Goal: Check status: Check status

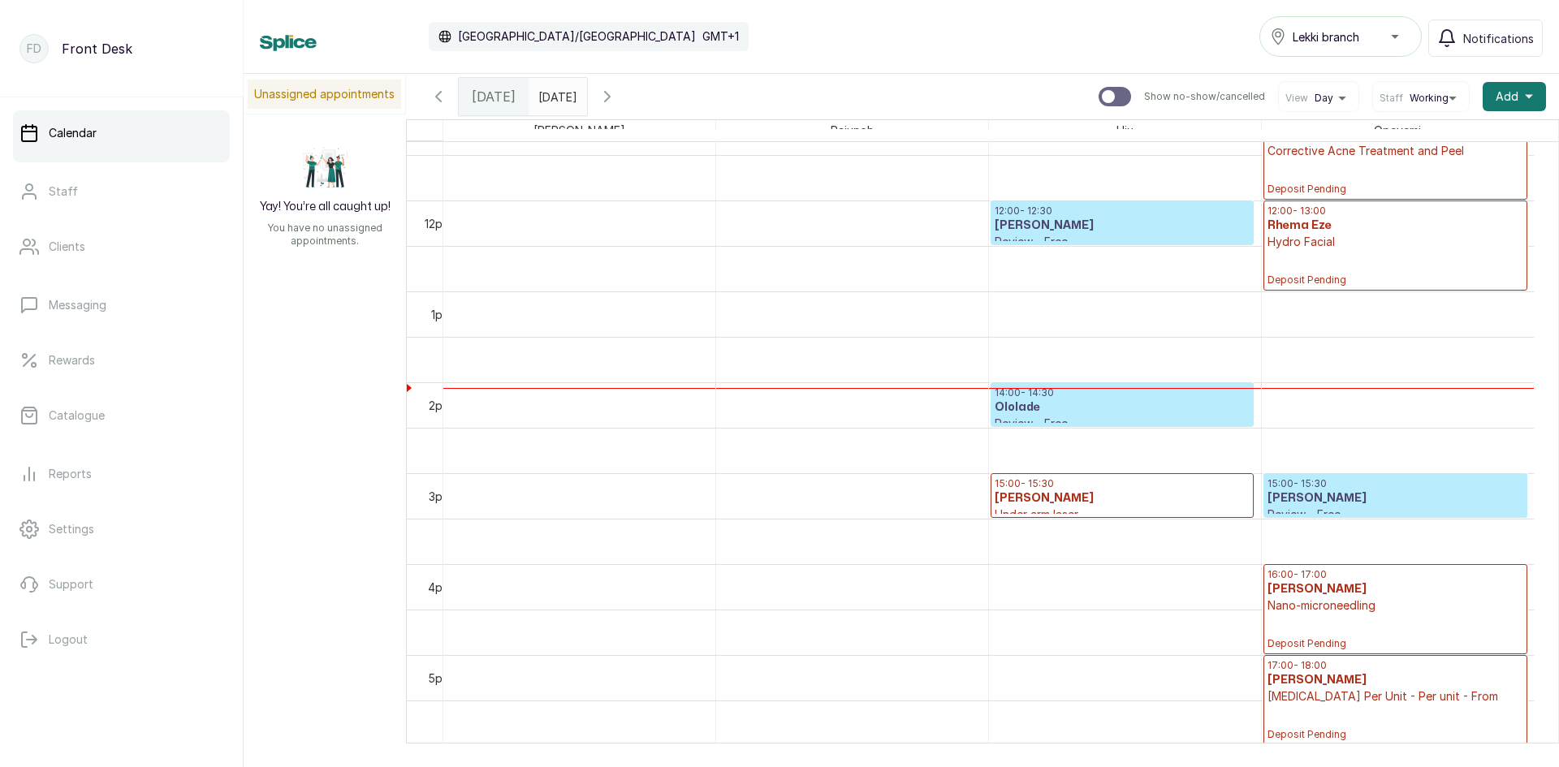
scroll to position [1034, 0]
click at [1069, 498] on h3 "[PERSON_NAME]" at bounding box center [1122, 498] width 255 height 16
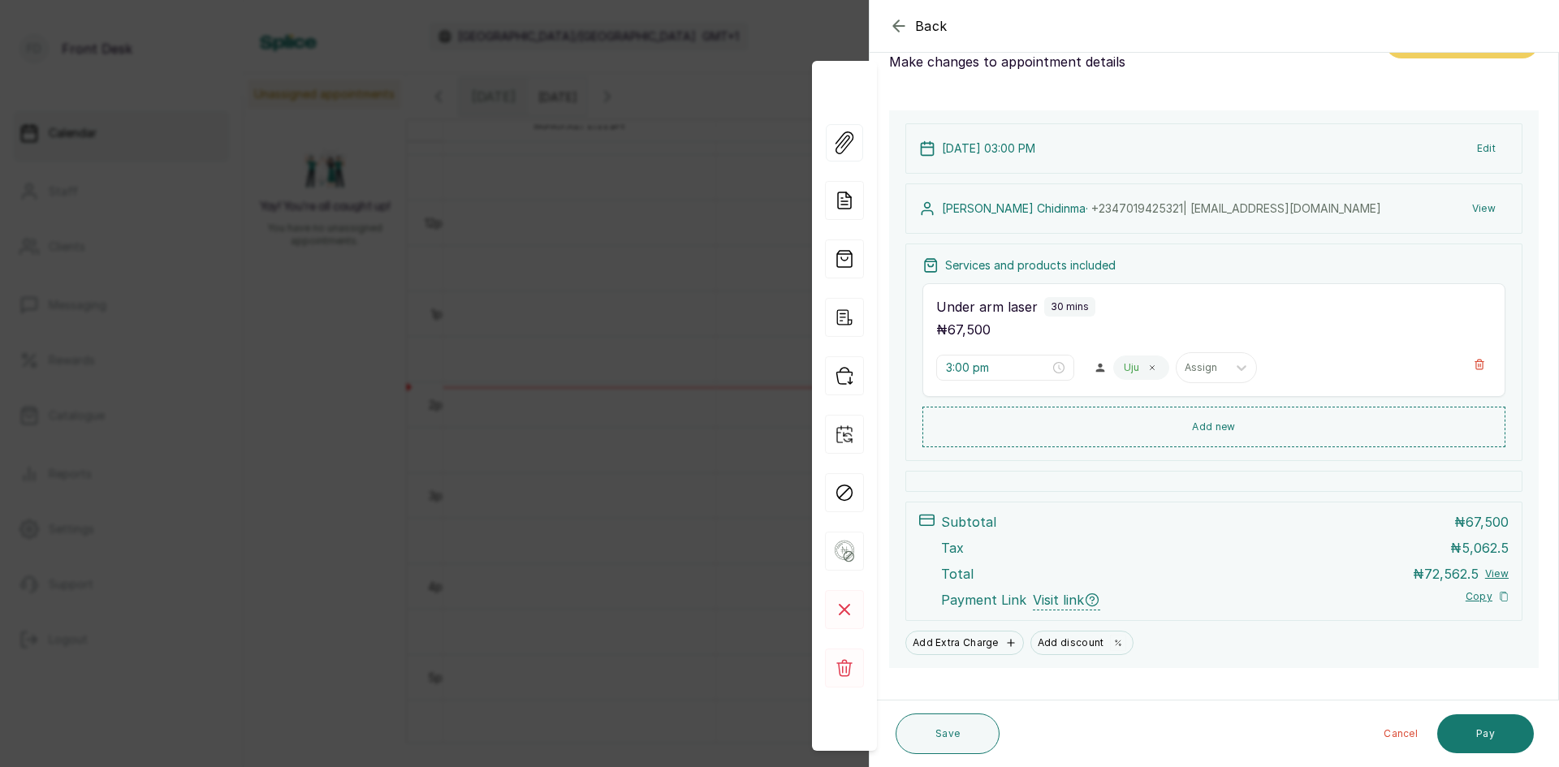
scroll to position [78, 0]
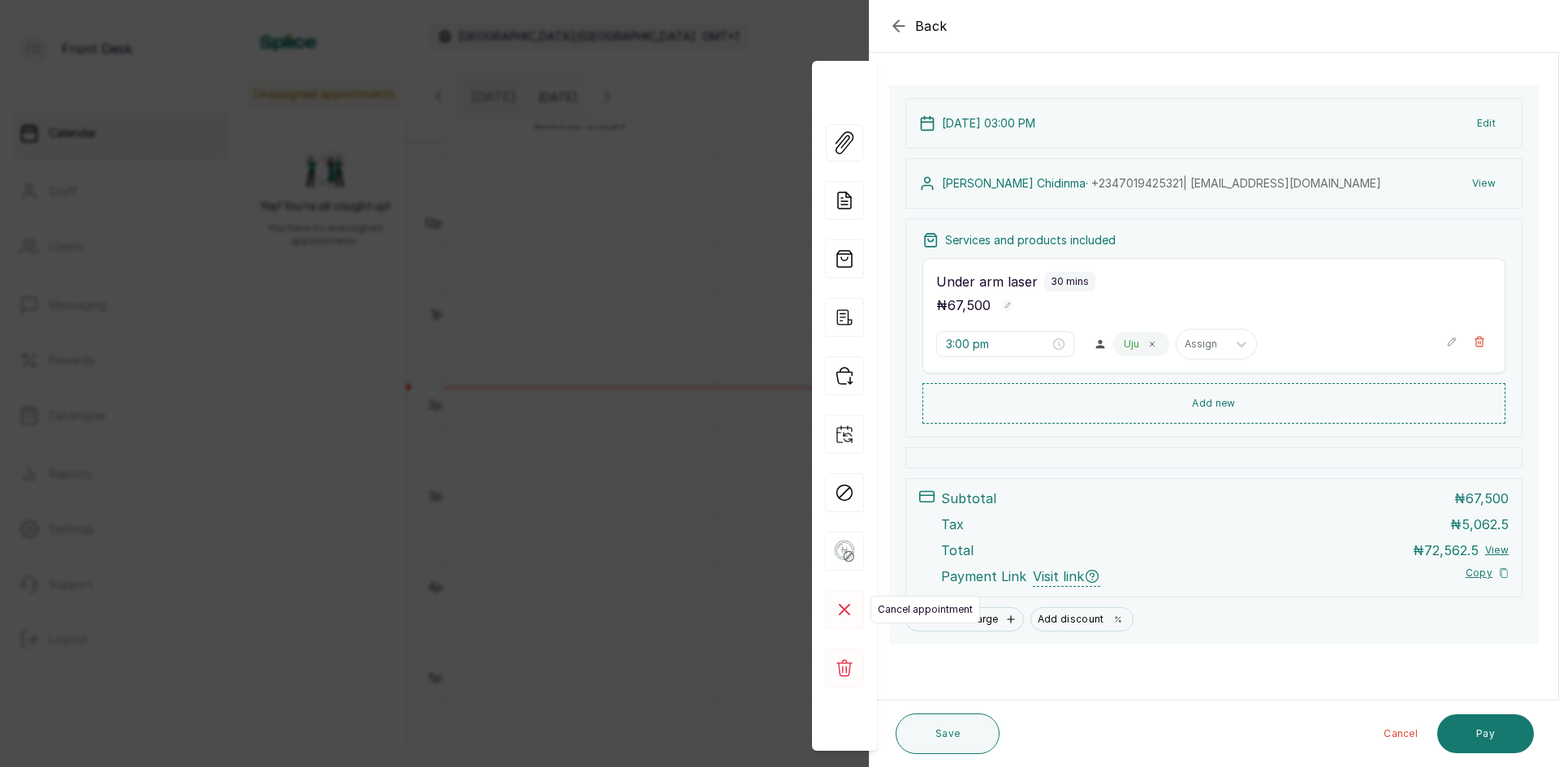
click at [845, 611] on icon at bounding box center [845, 610] width 10 height 10
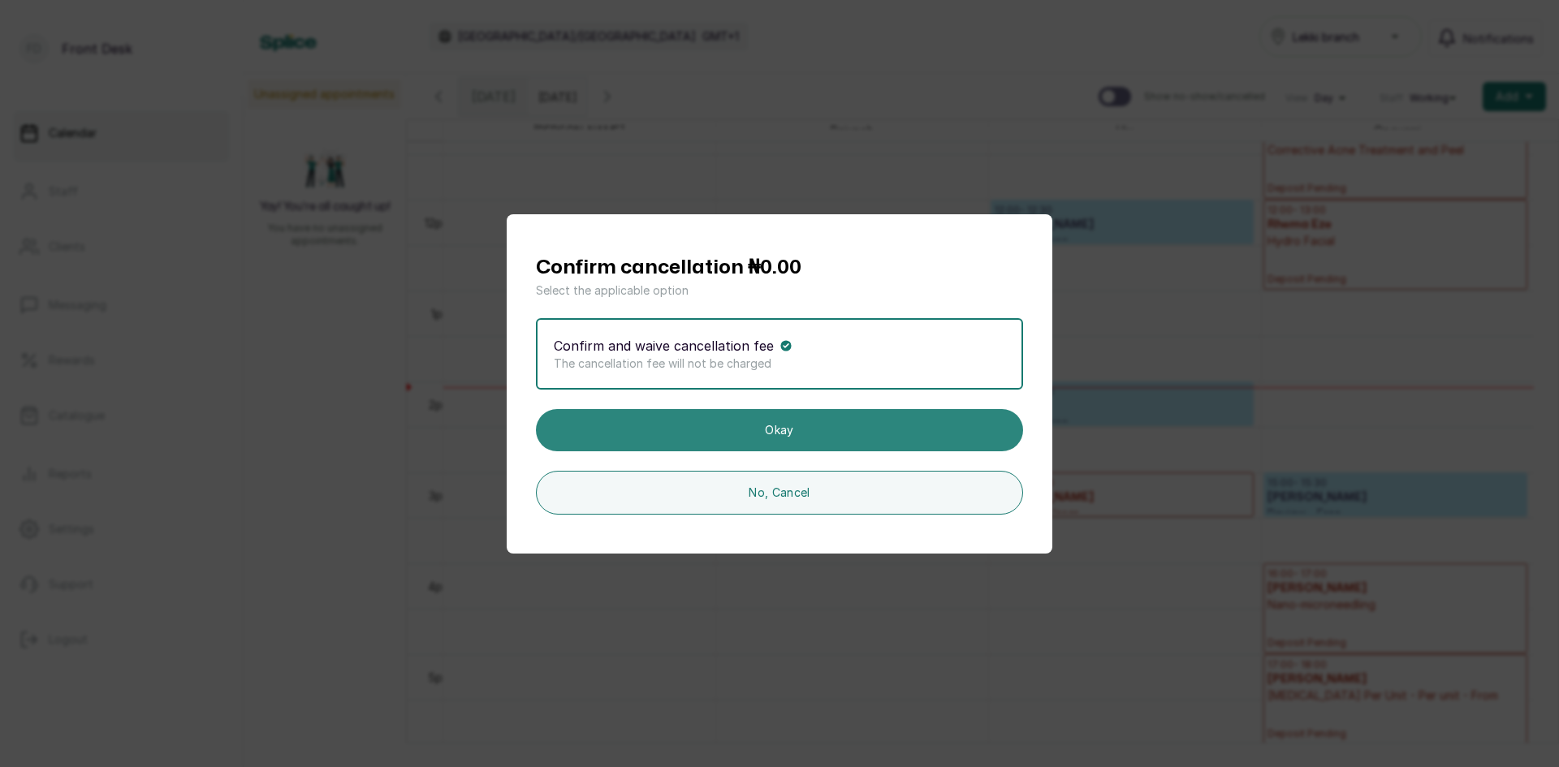
click at [855, 440] on button "Okay" at bounding box center [779, 430] width 487 height 42
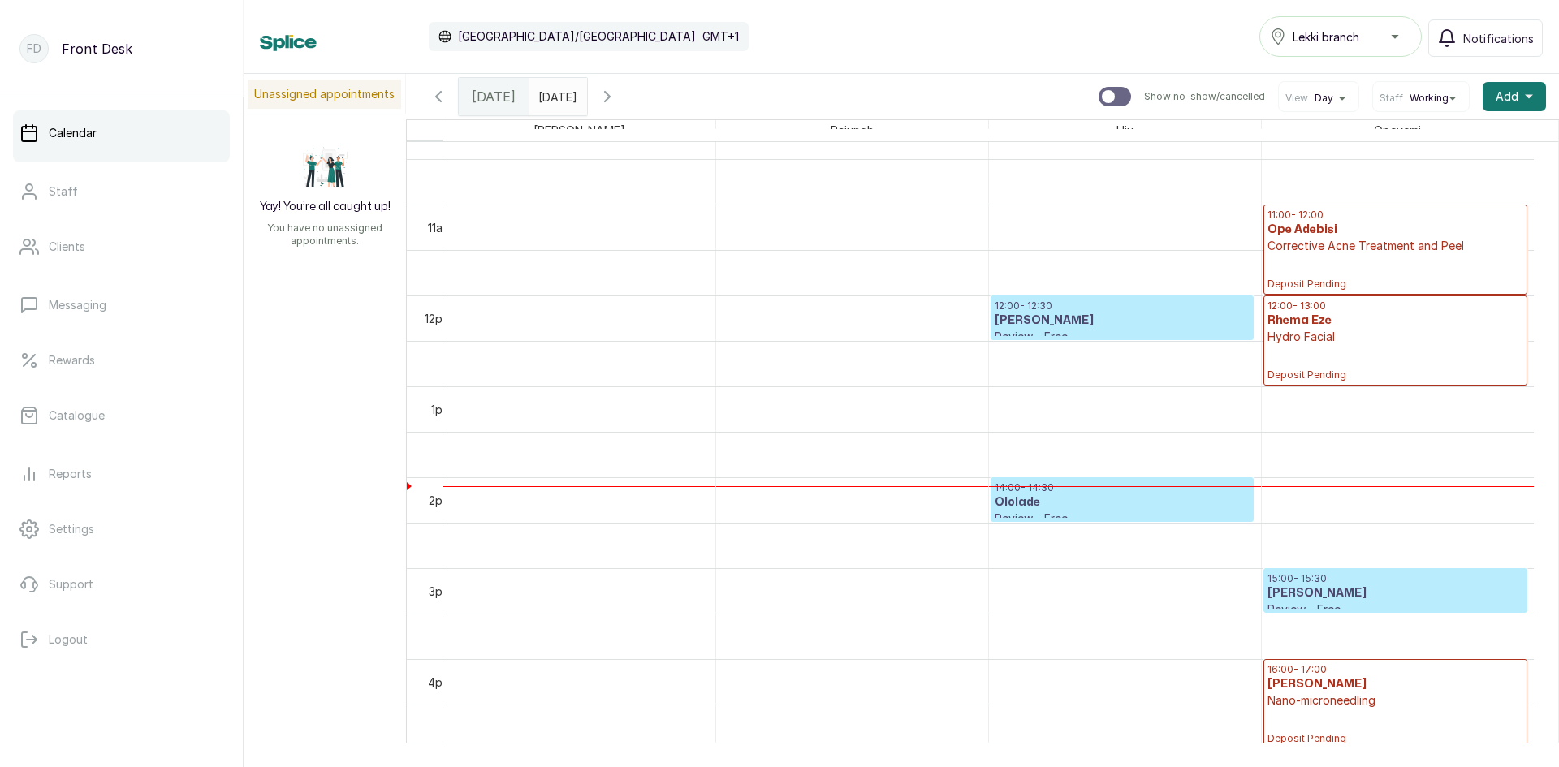
scroll to position [871, 0]
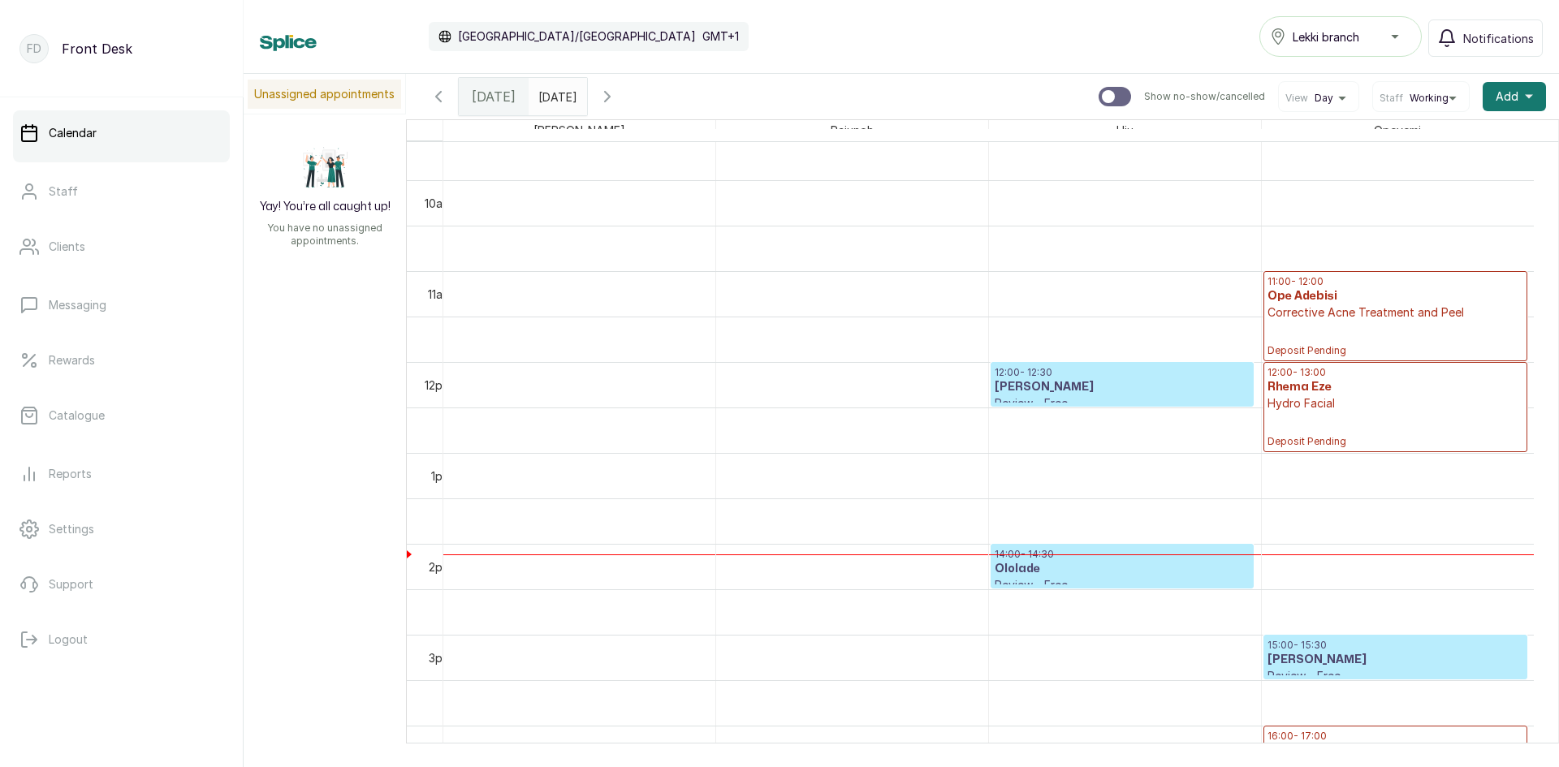
click at [444, 98] on icon "button" at bounding box center [438, 96] width 19 height 19
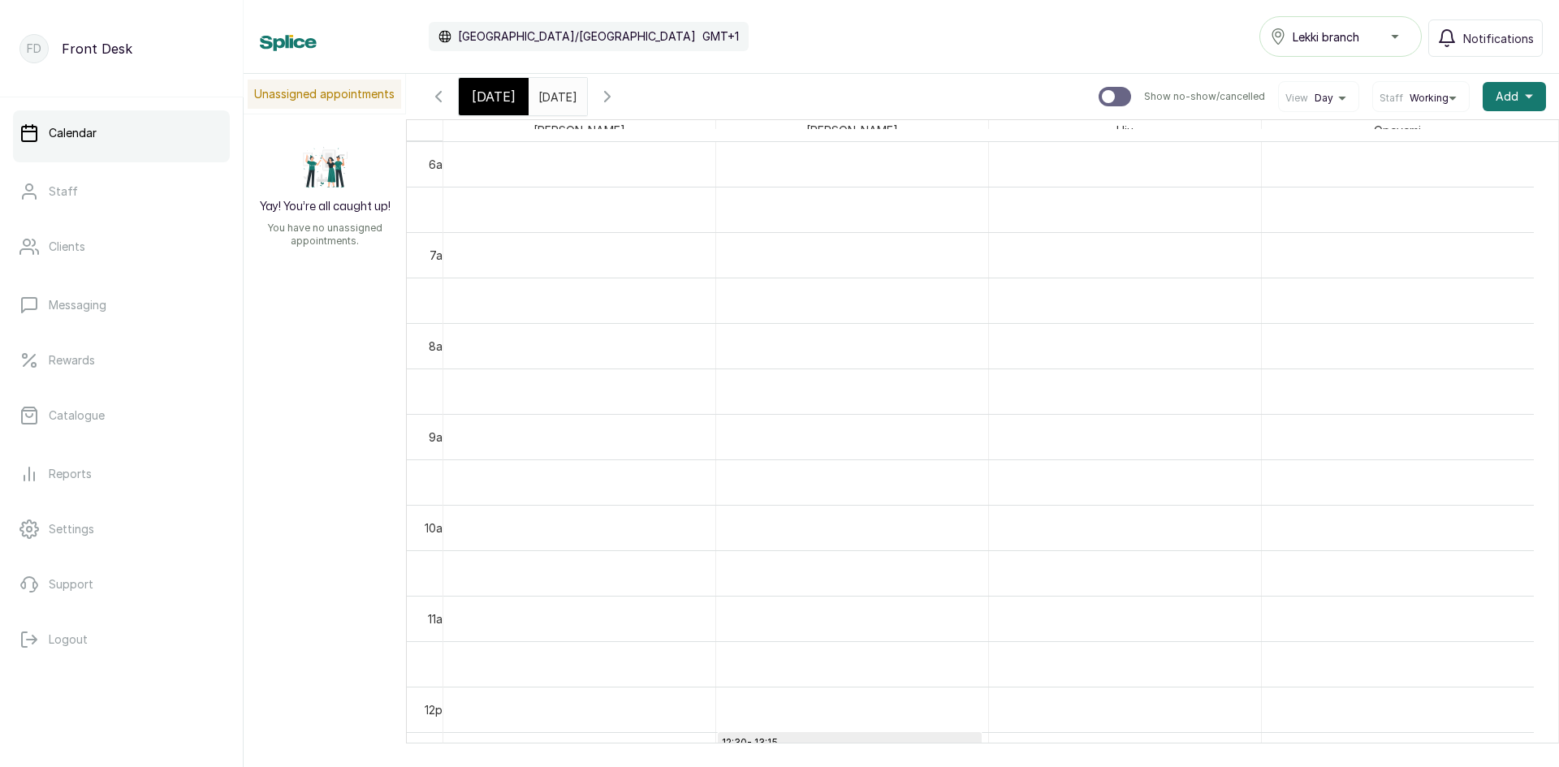
click at [436, 96] on icon "button" at bounding box center [438, 97] width 5 height 10
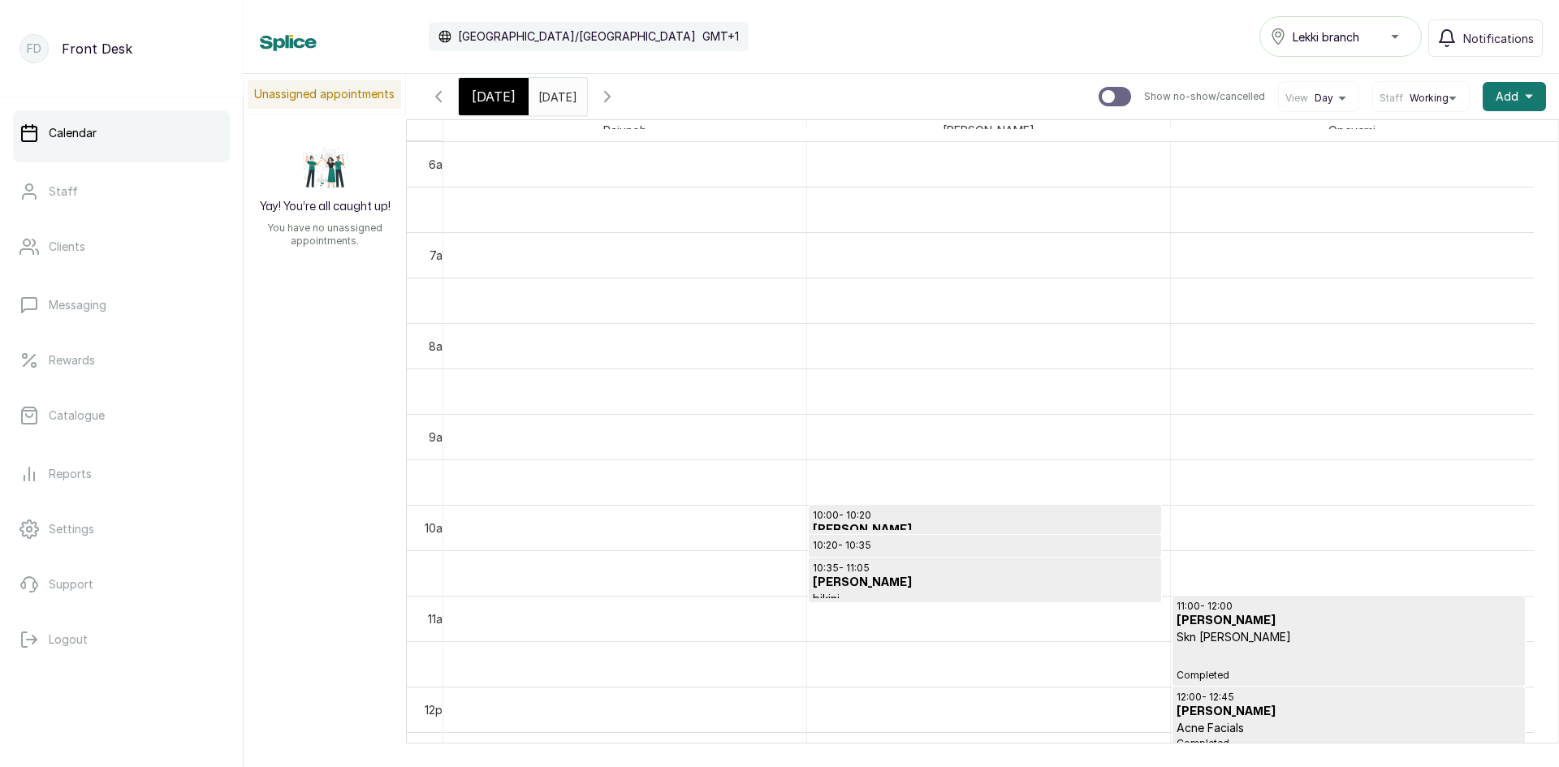
click at [436, 96] on icon "button" at bounding box center [438, 97] width 5 height 10
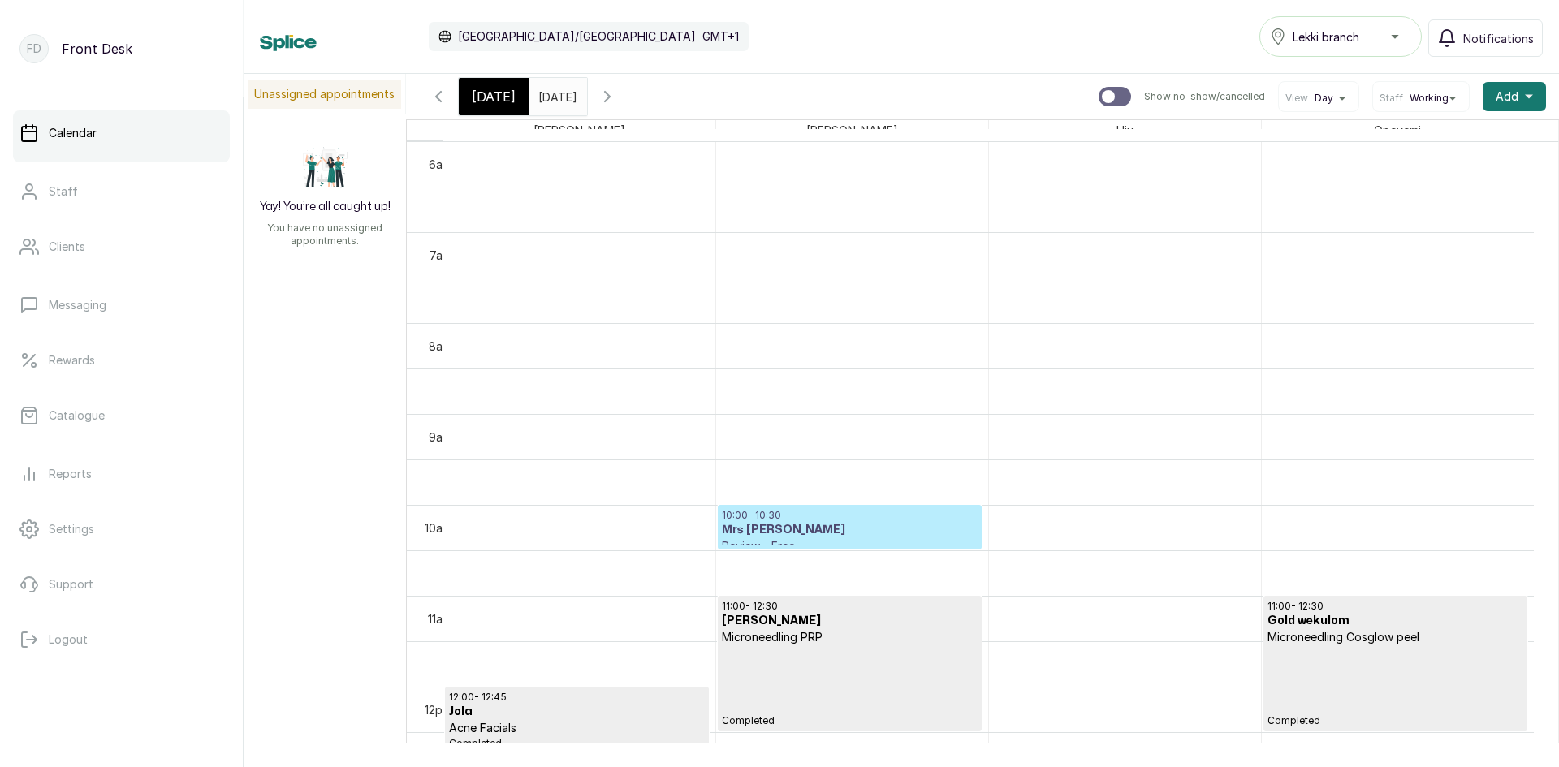
click at [434, 94] on icon "button" at bounding box center [438, 96] width 19 height 19
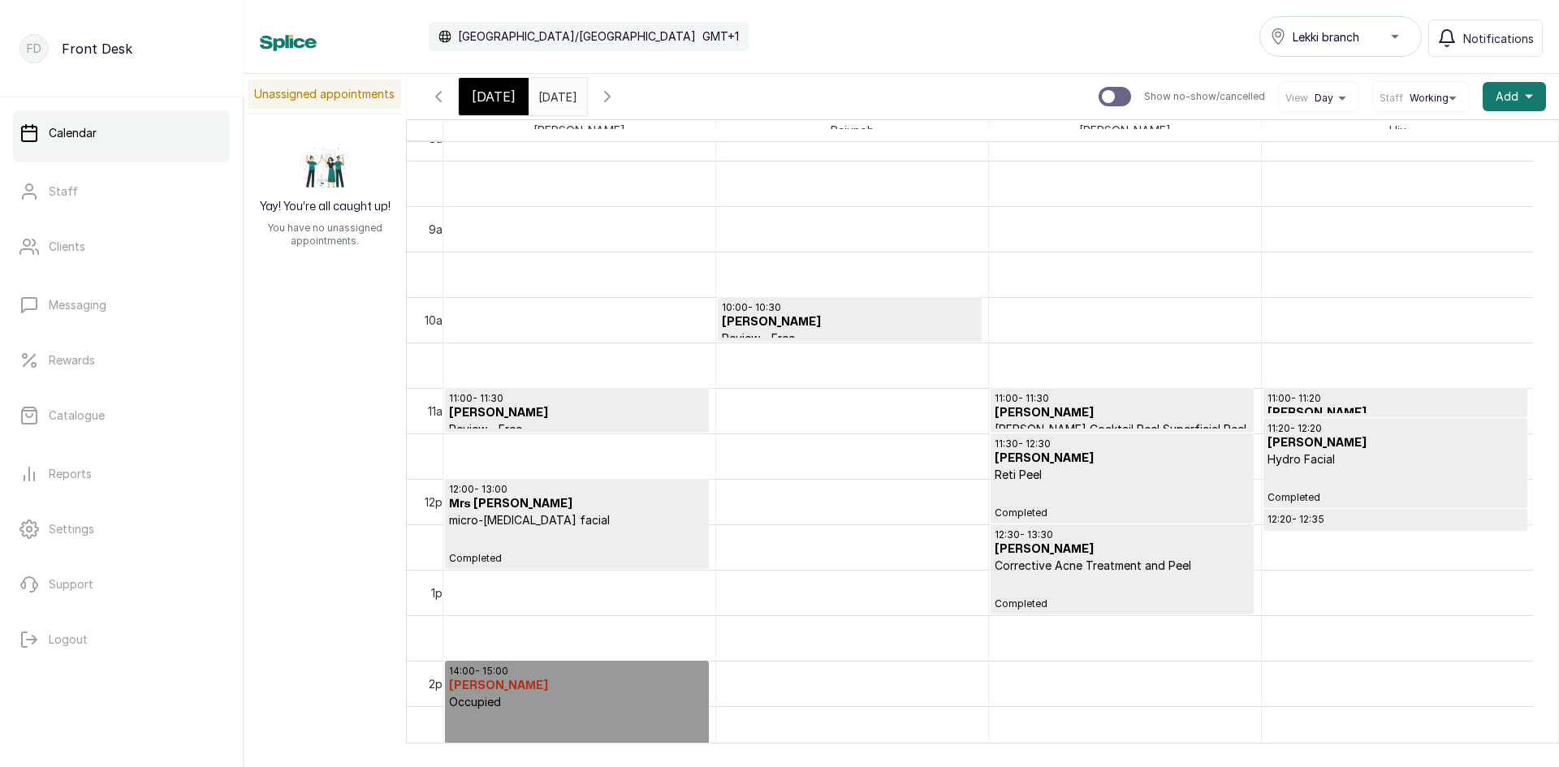
scroll to position [790, 0]
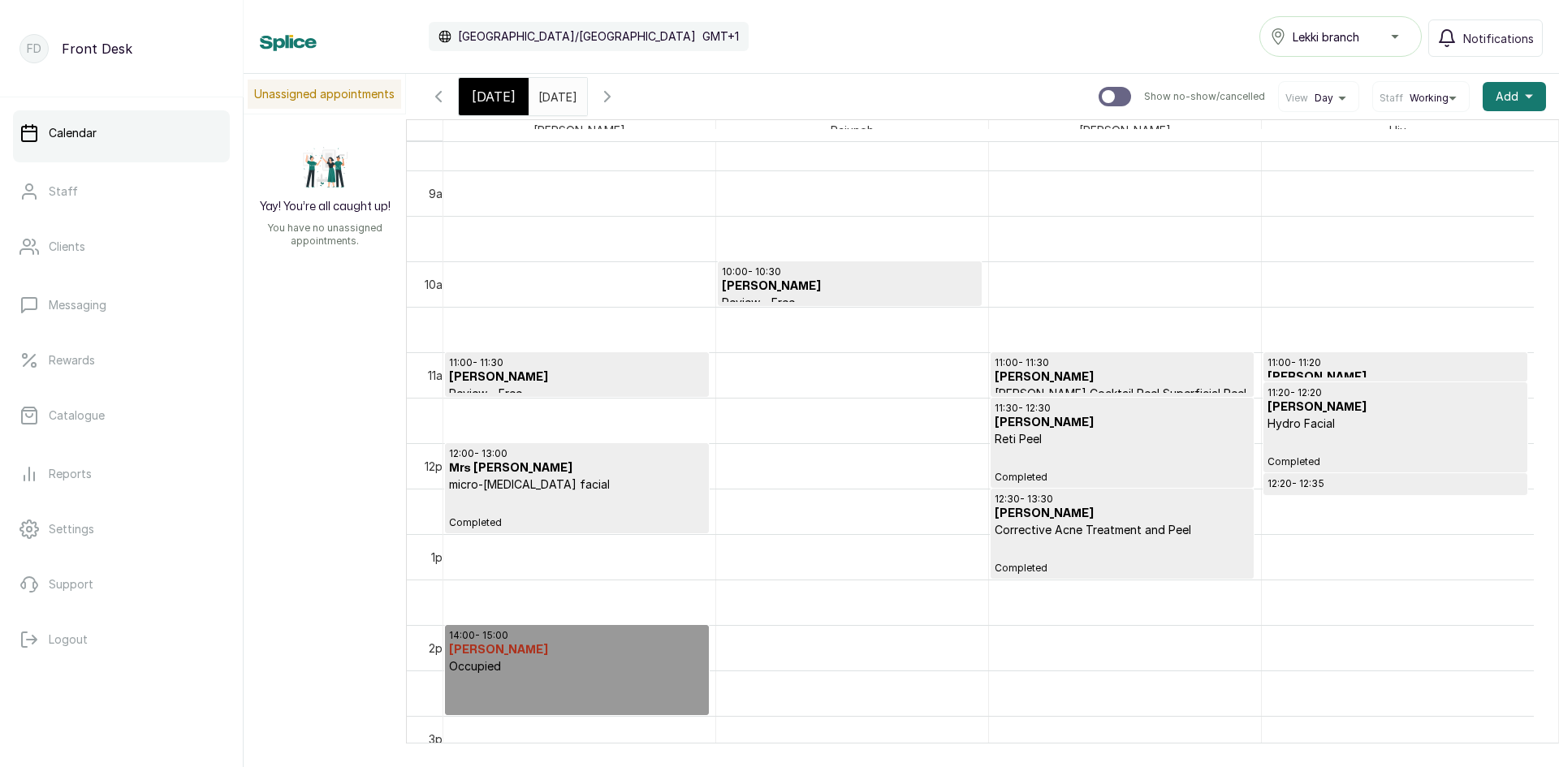
click at [617, 98] on icon "button" at bounding box center [607, 96] width 19 height 19
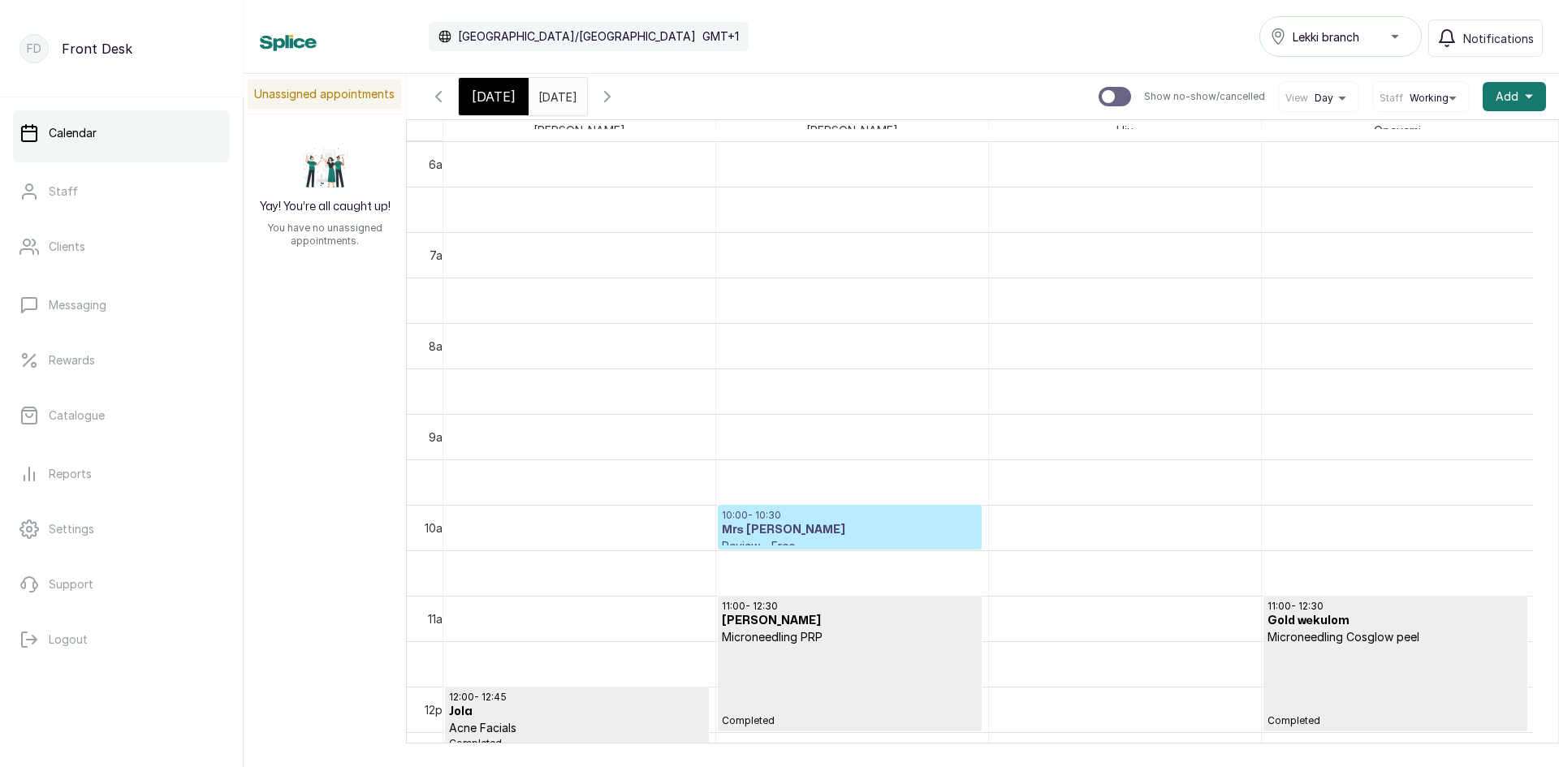
click at [617, 98] on icon "button" at bounding box center [607, 96] width 19 height 19
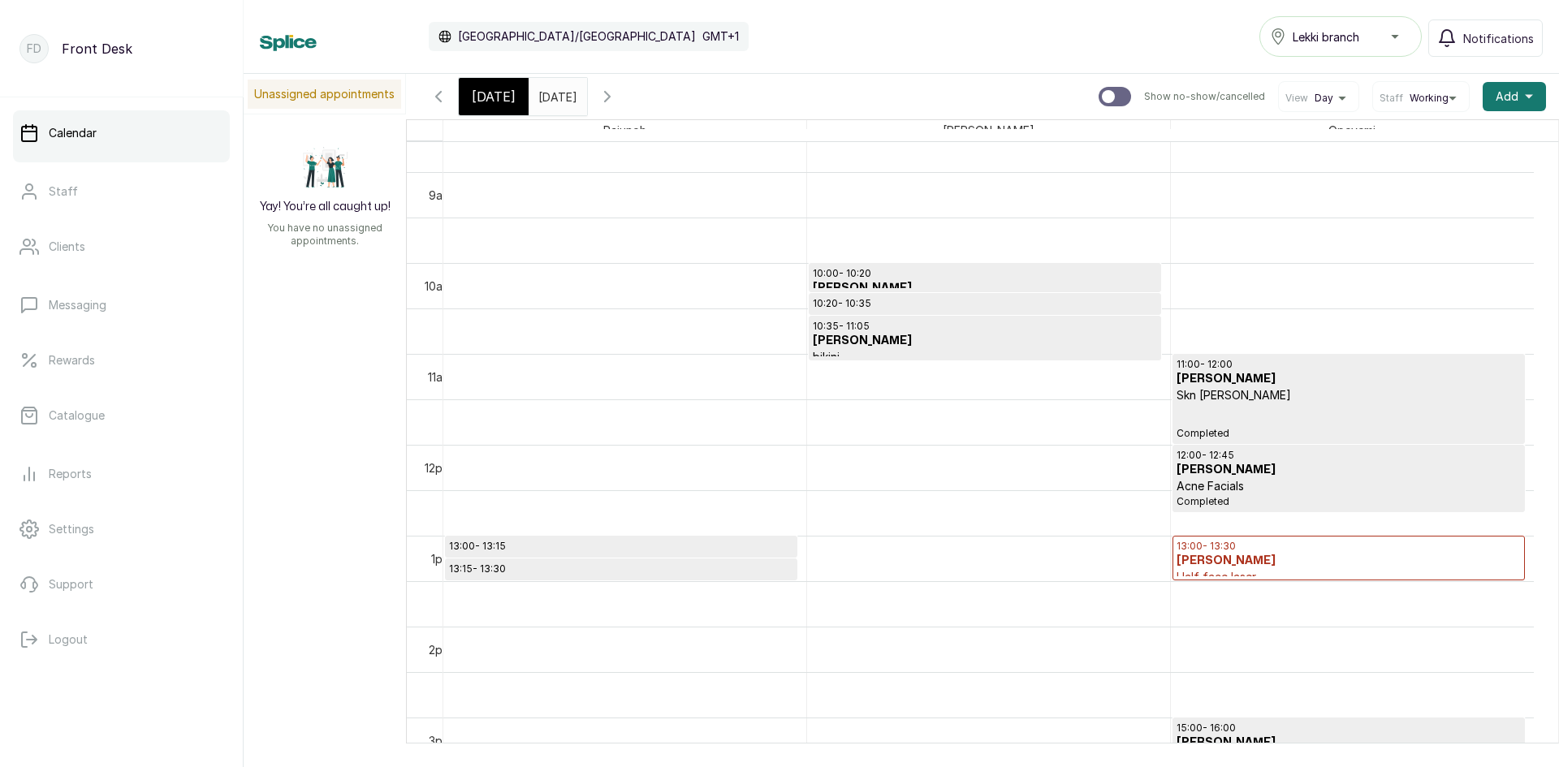
scroll to position [790, 0]
click at [610, 97] on icon "button" at bounding box center [607, 97] width 5 height 10
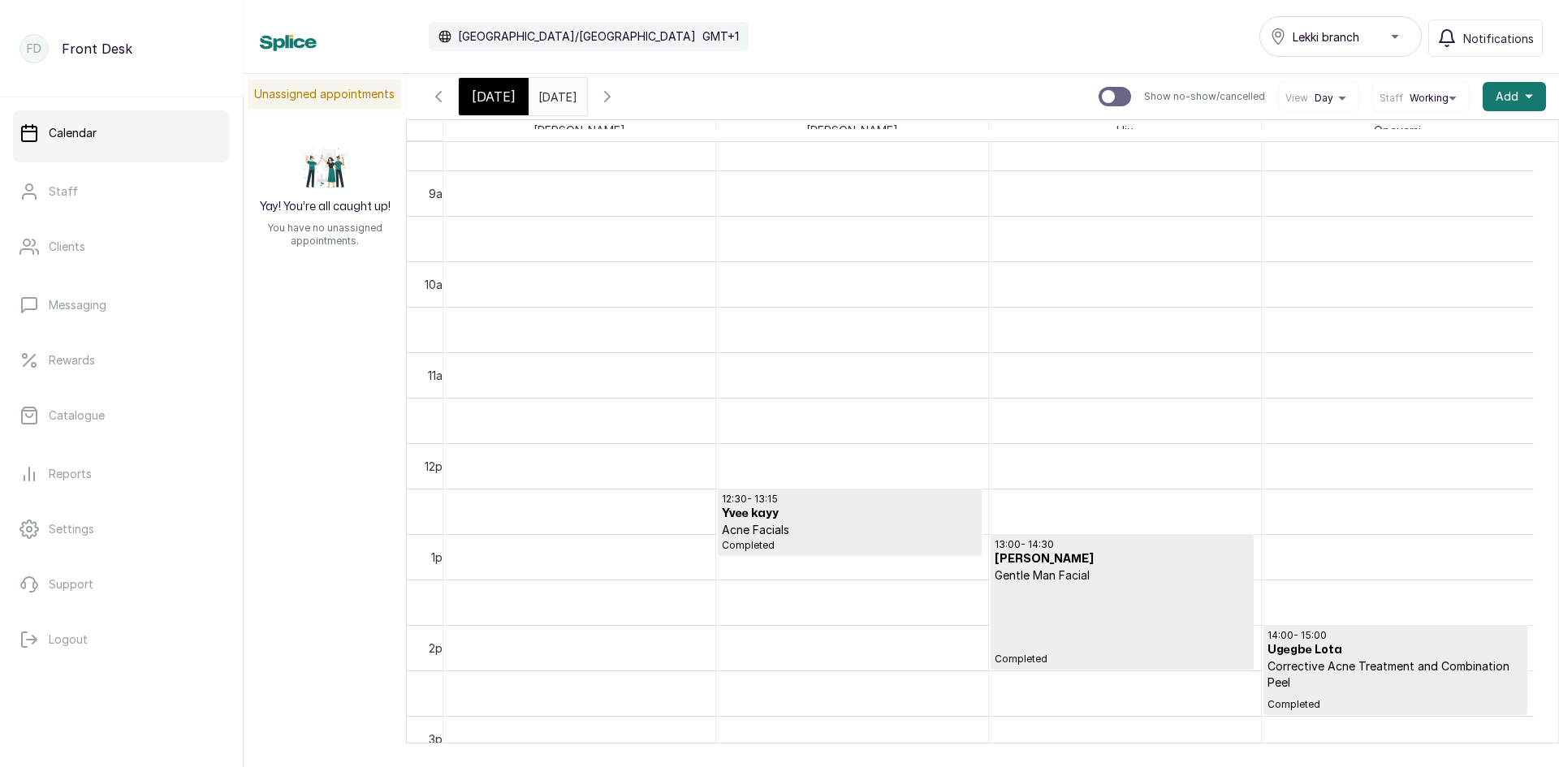
click at [504, 95] on span "[DATE]" at bounding box center [494, 96] width 44 height 19
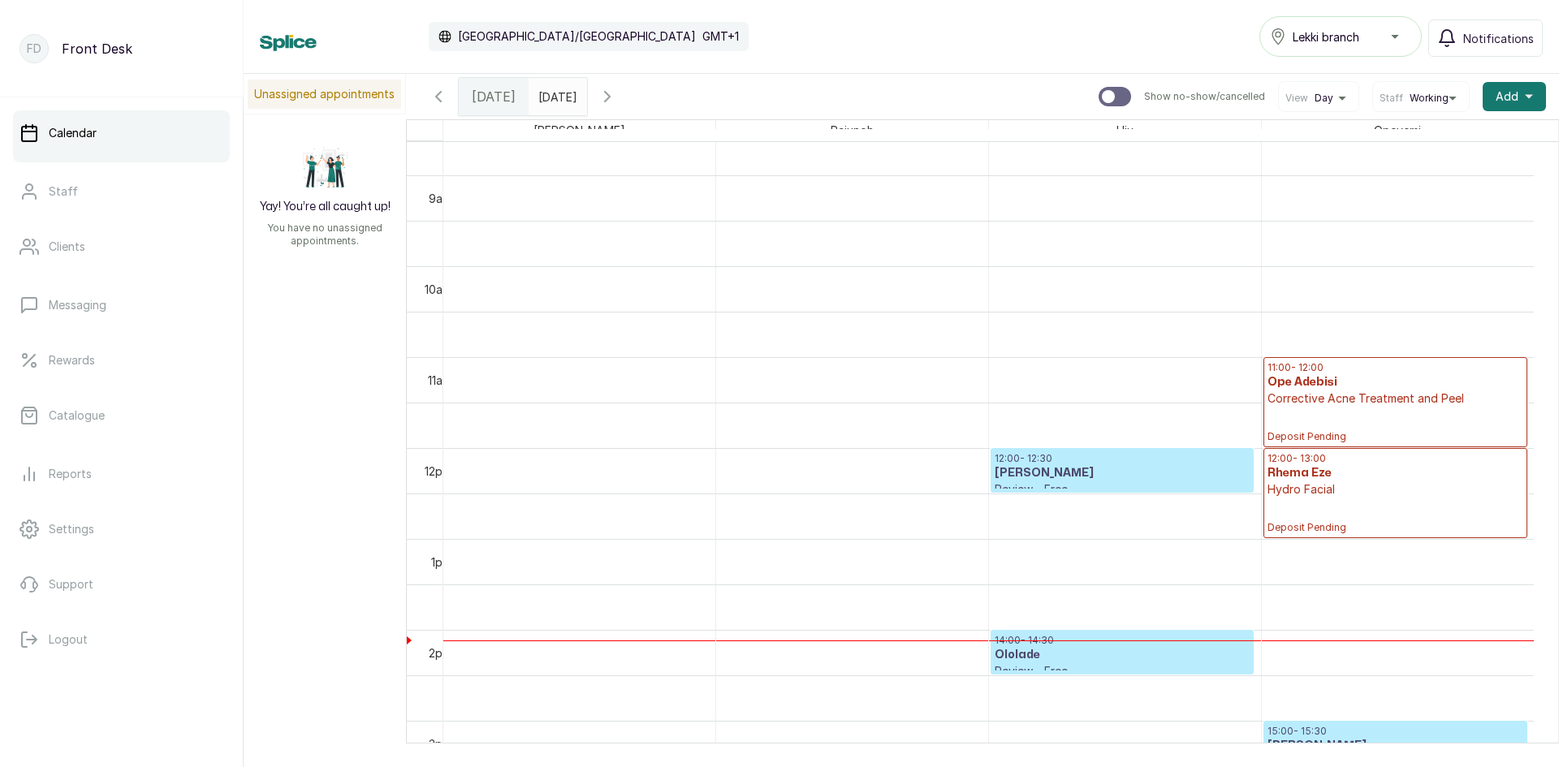
scroll to position [0, 0]
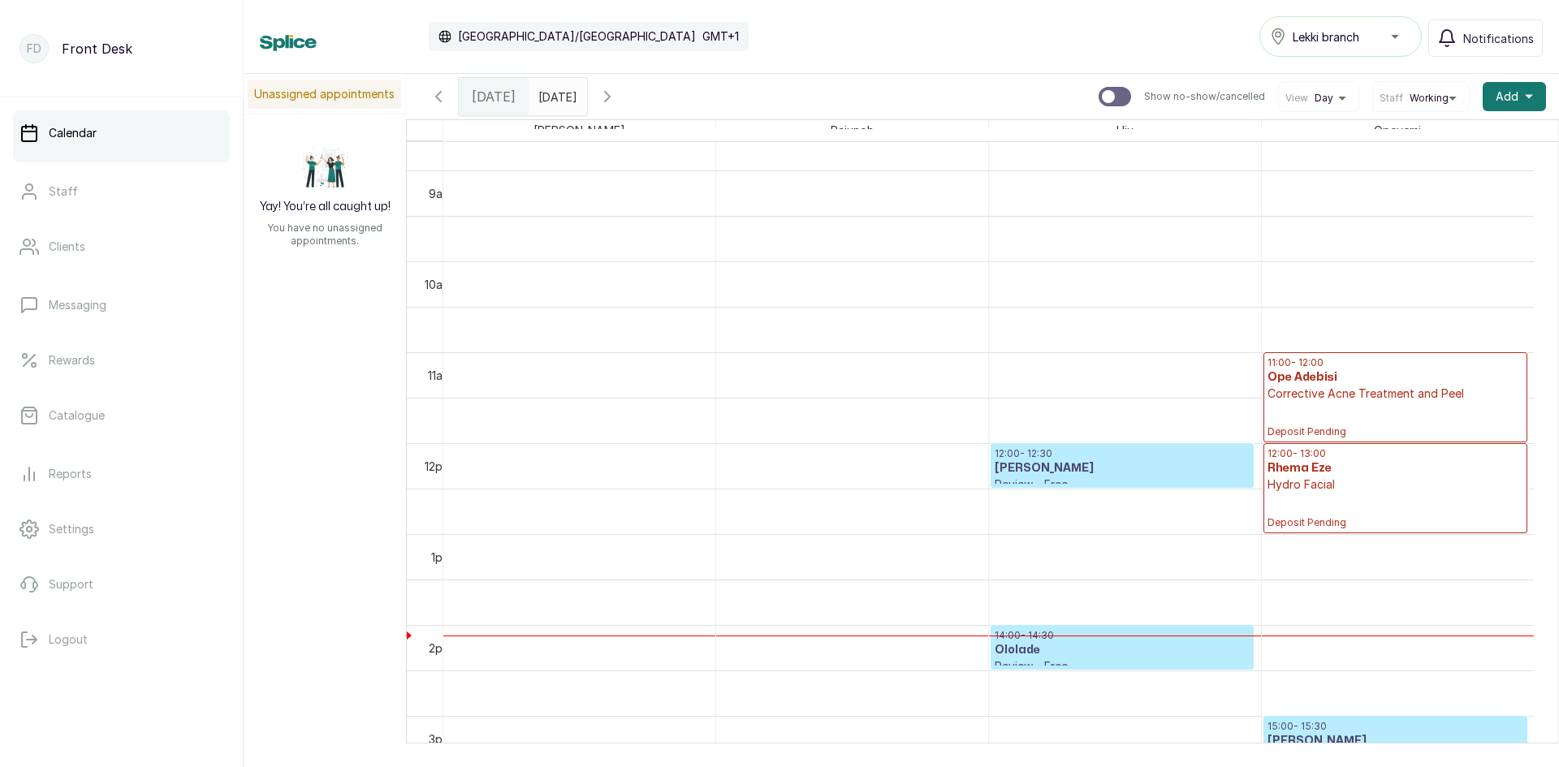
click at [1320, 508] on p "Deposit Pending" at bounding box center [1396, 511] width 256 height 37
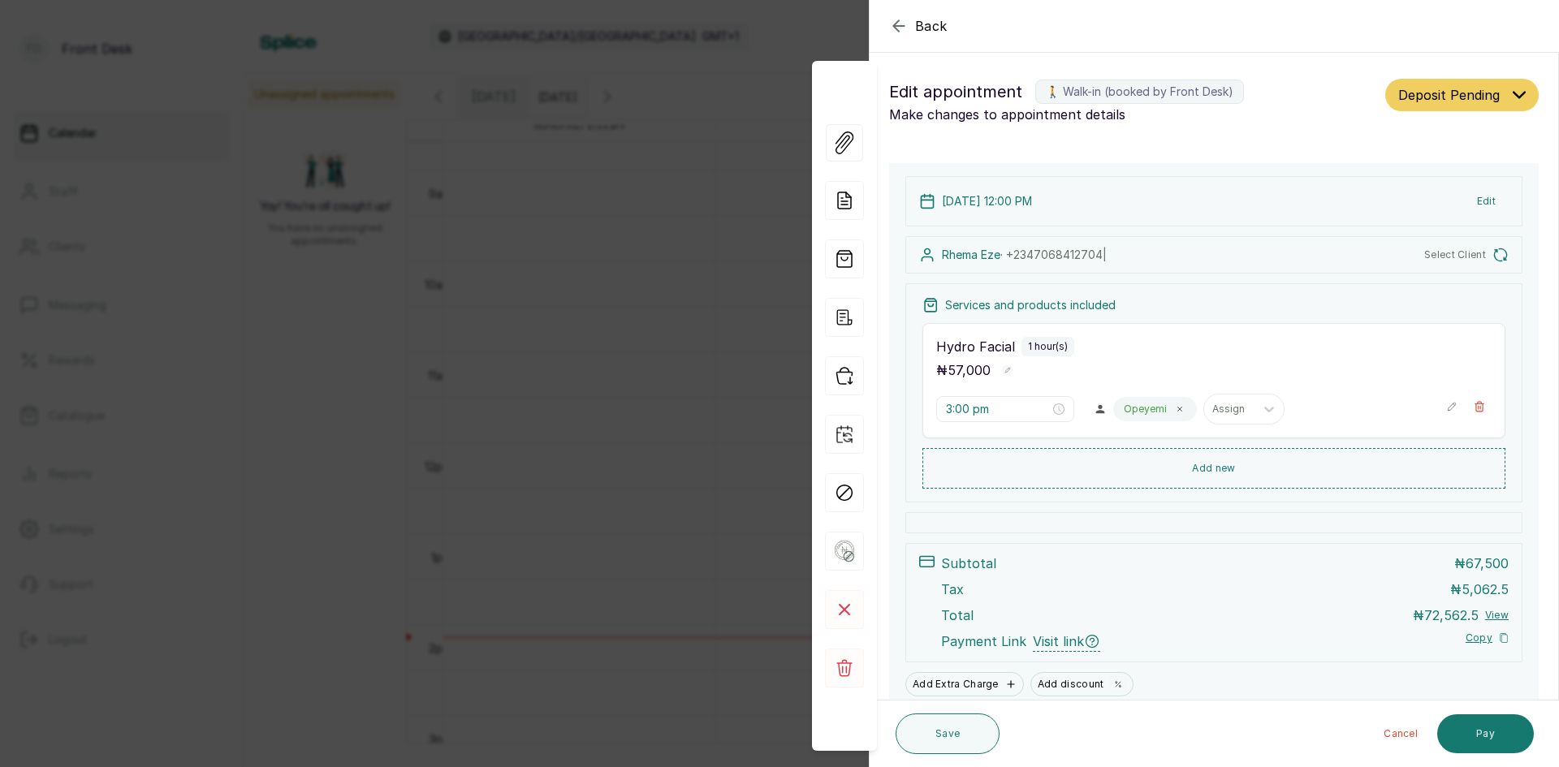
type input "12:00 pm"
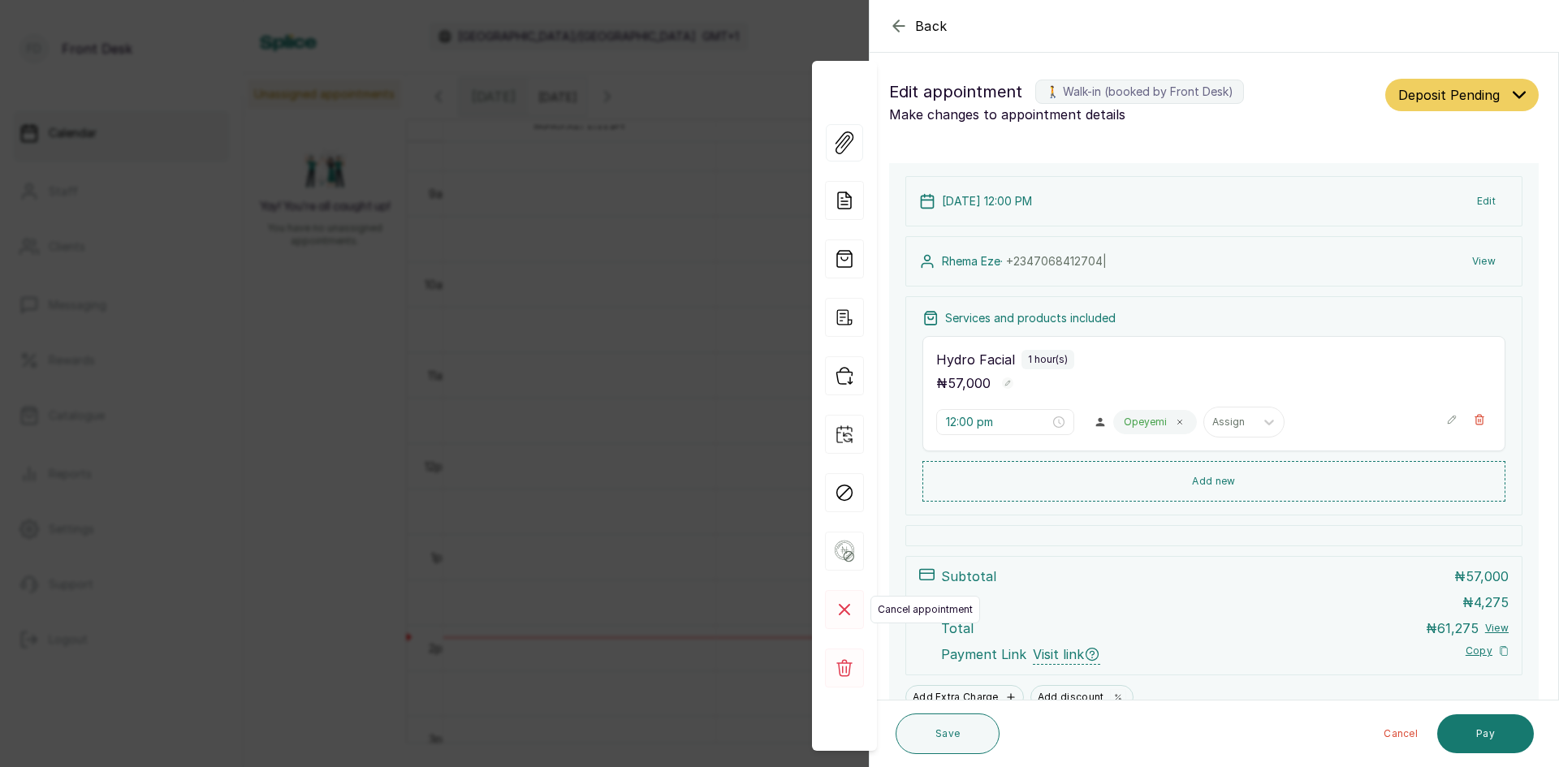
click at [840, 606] on icon at bounding box center [845, 610] width 10 height 10
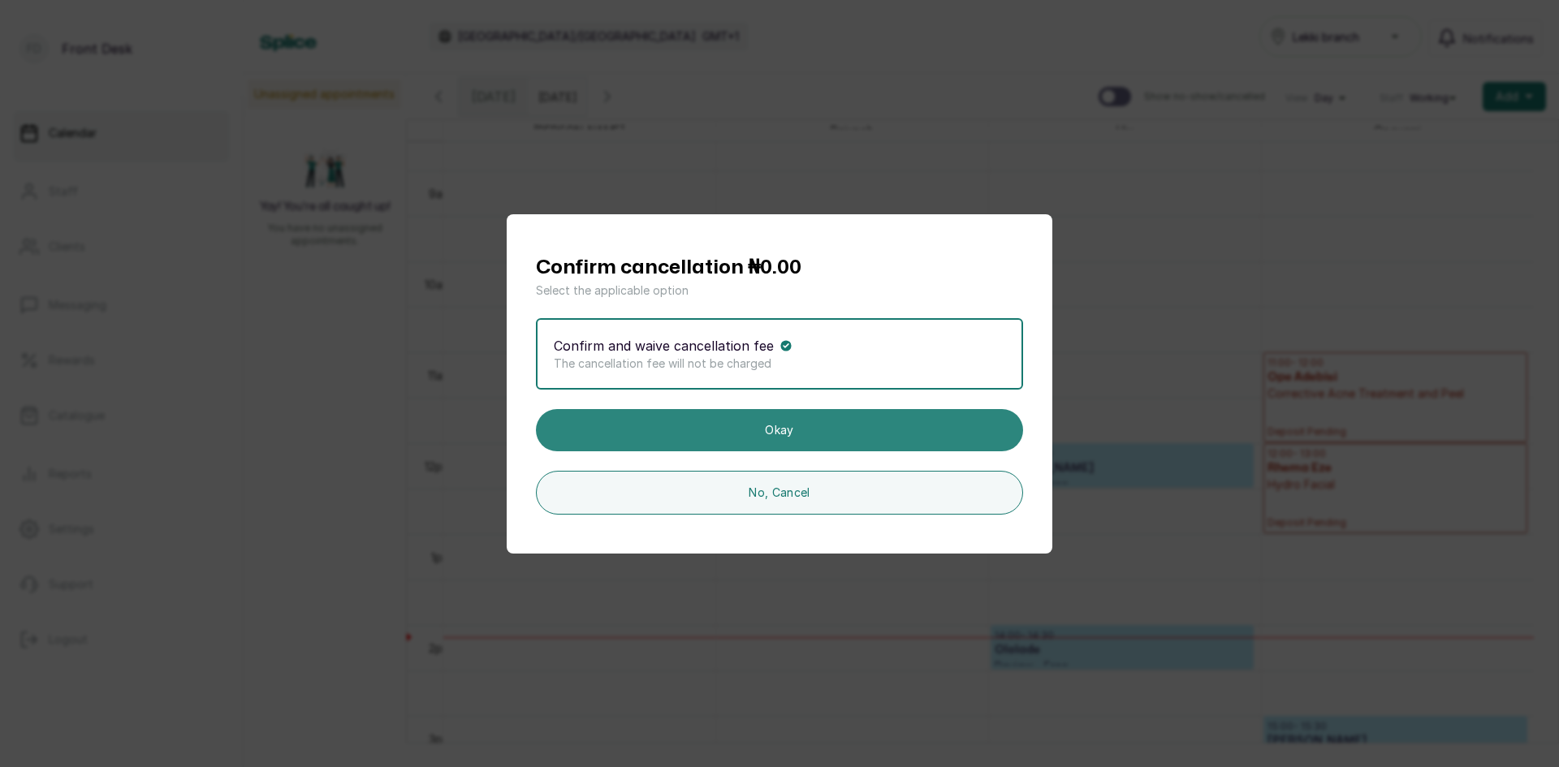
click at [798, 433] on button "Okay" at bounding box center [779, 430] width 487 height 42
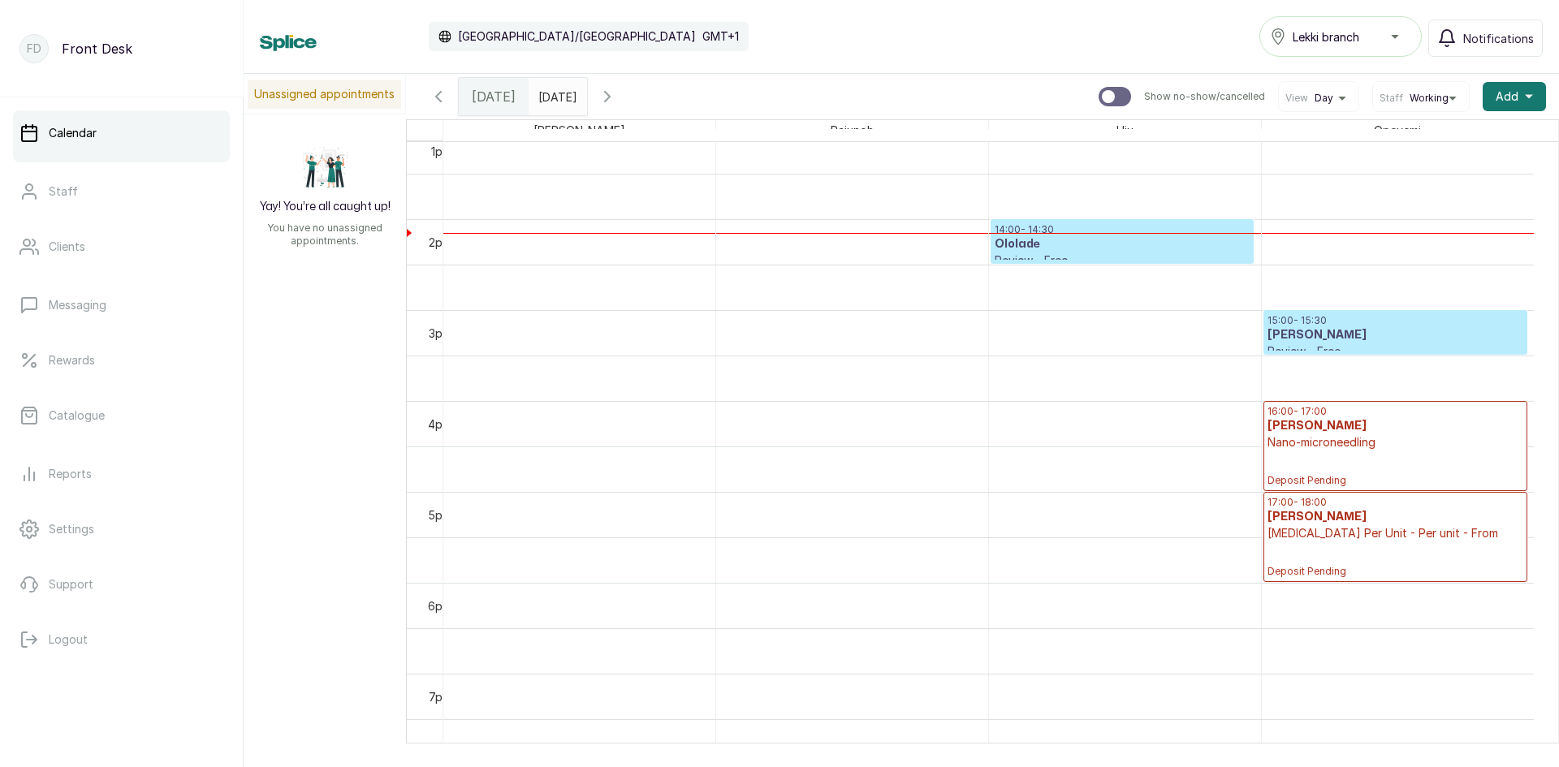
click at [435, 93] on icon "button" at bounding box center [438, 96] width 19 height 19
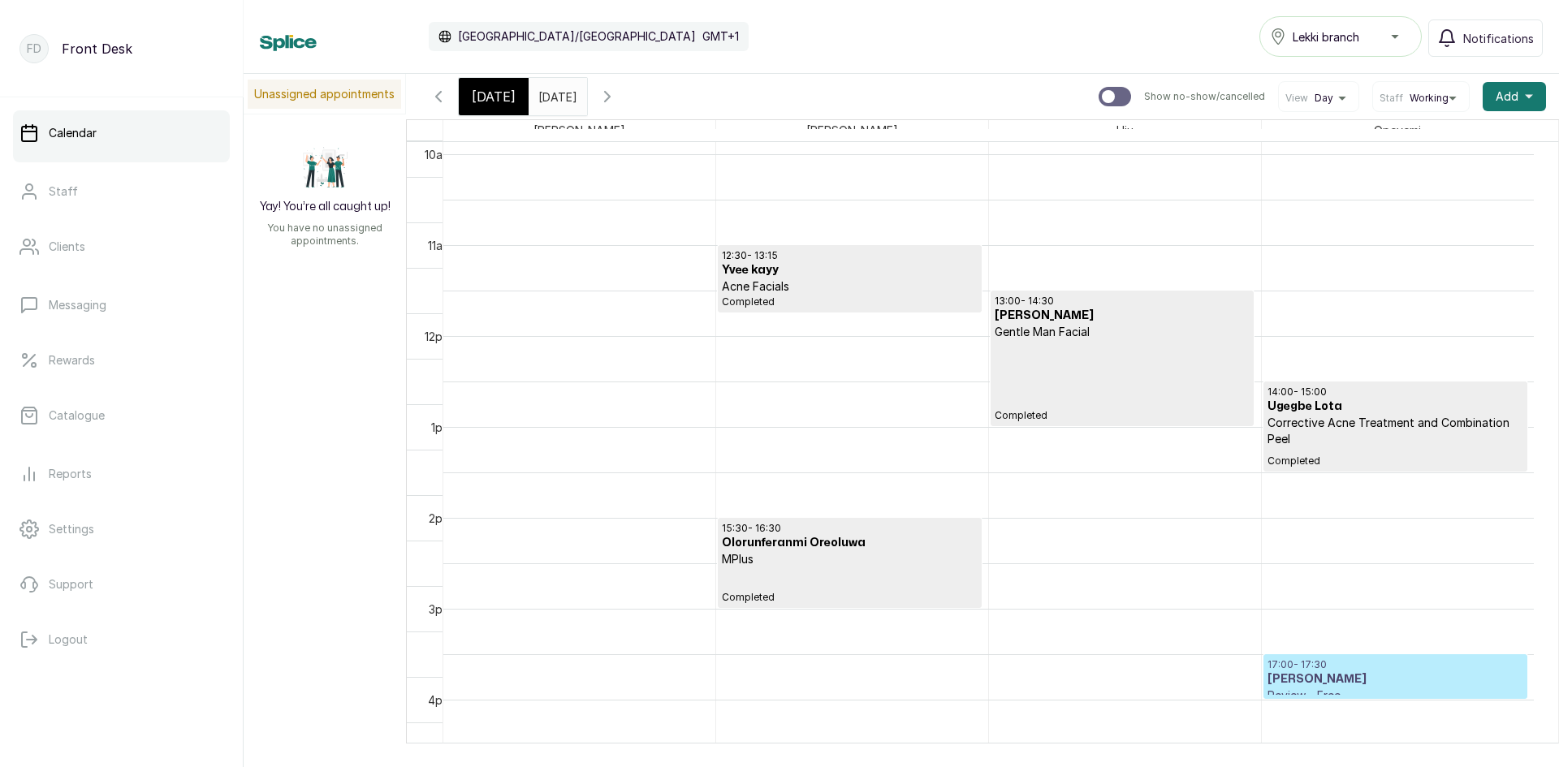
scroll to position [1034, 0]
click at [617, 95] on icon "button" at bounding box center [607, 96] width 19 height 19
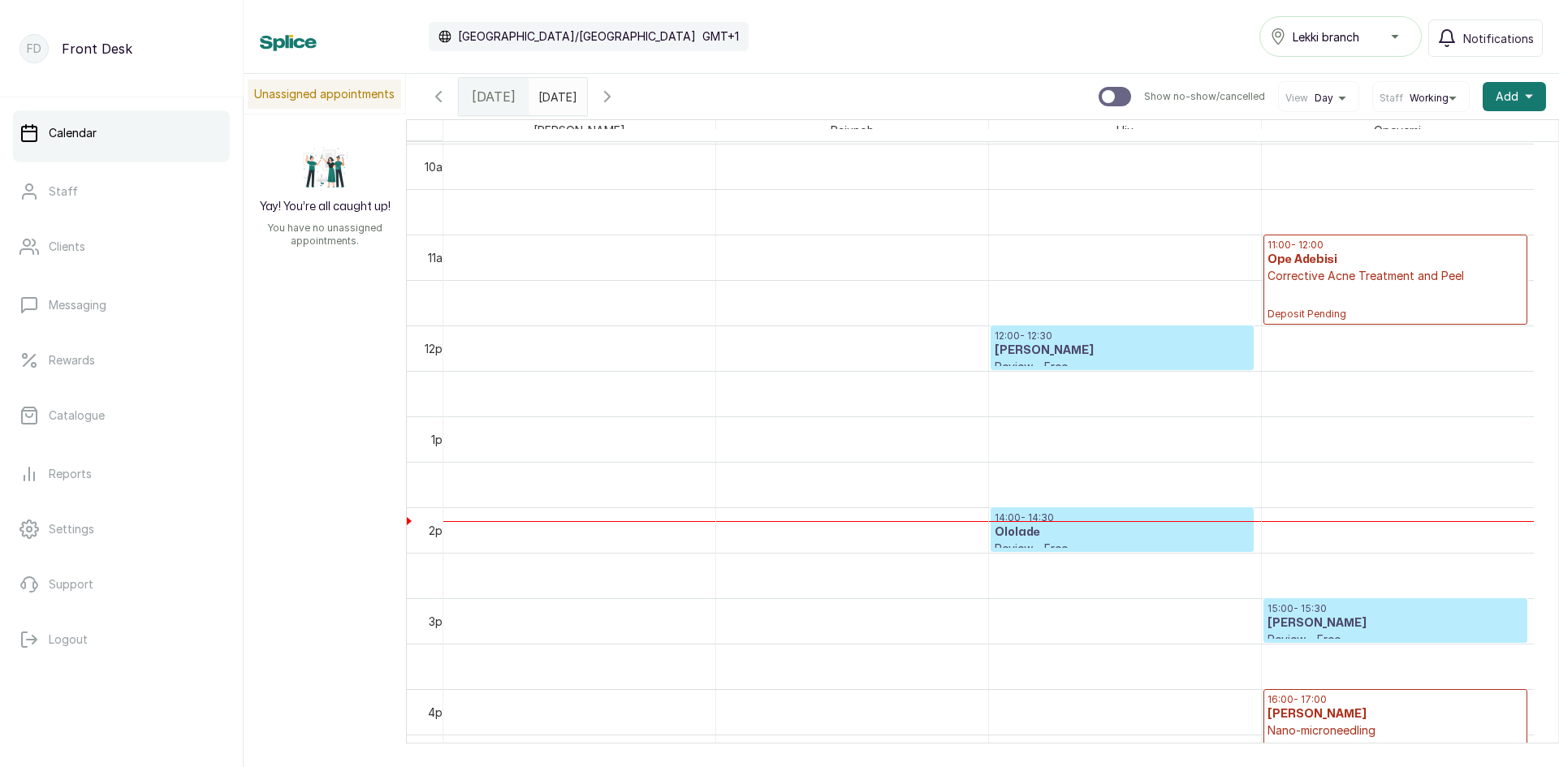
scroll to position [953, 0]
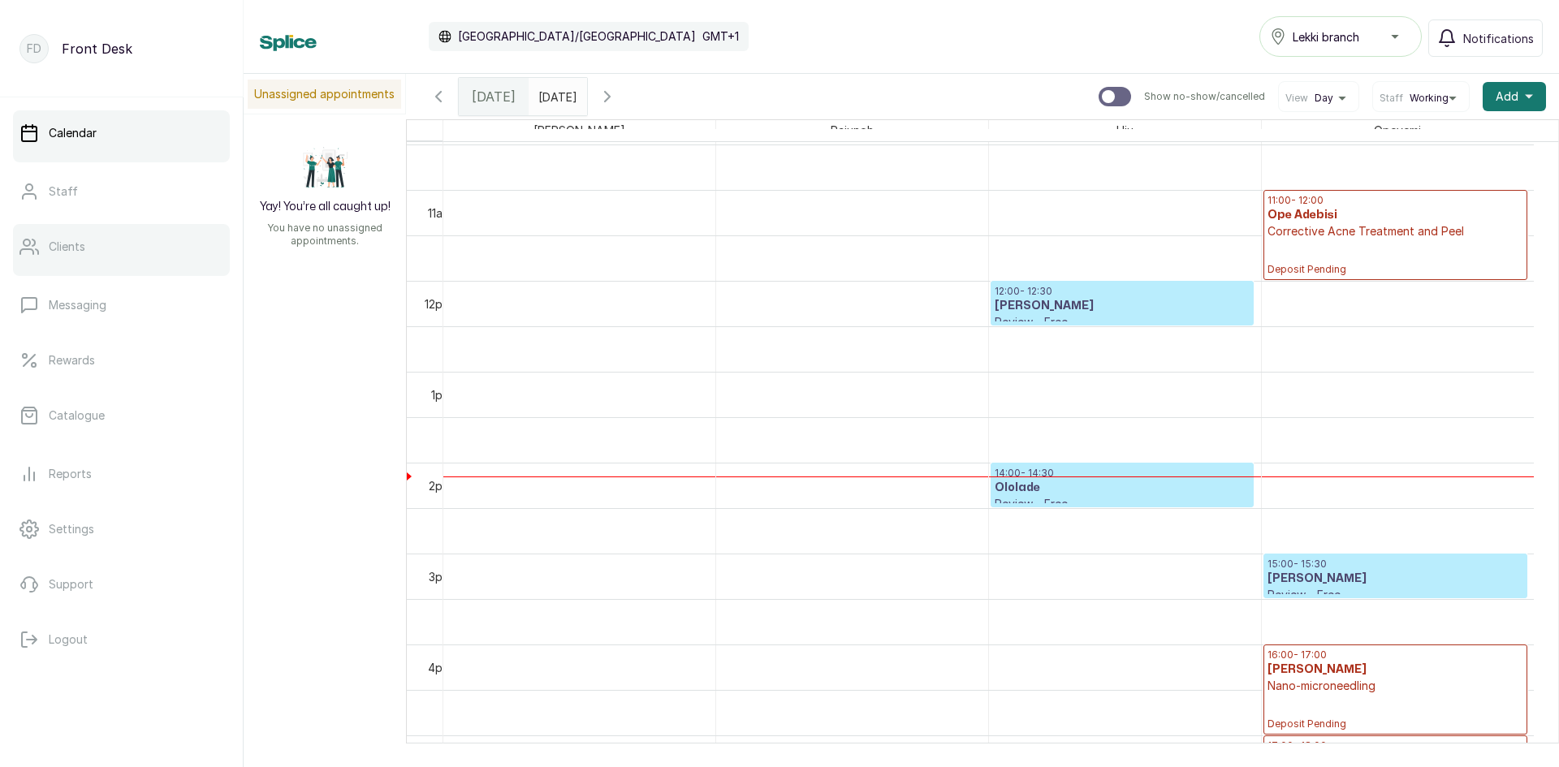
click at [88, 248] on link "Clients" at bounding box center [121, 246] width 217 height 45
